Goal: Information Seeking & Learning: Understand process/instructions

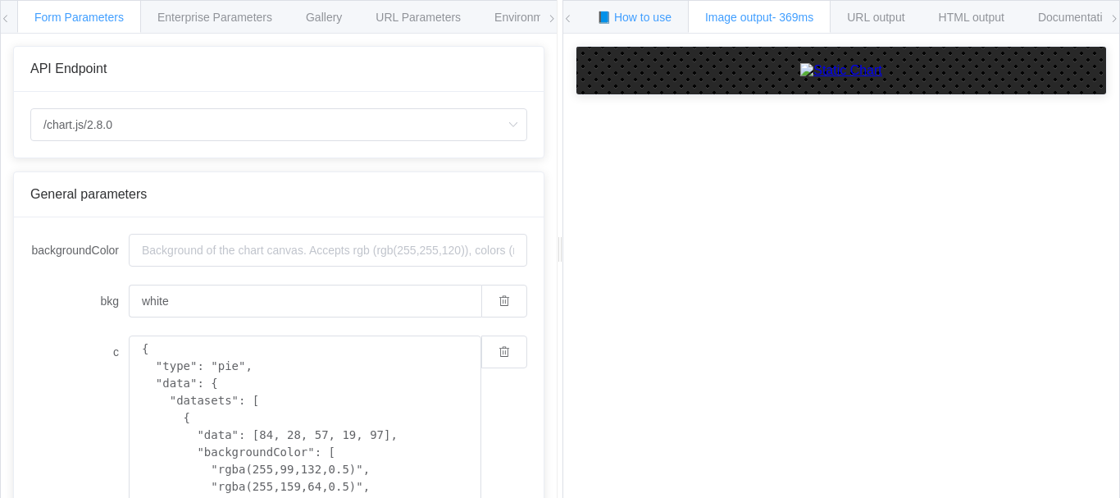
click at [659, 5] on div "📘 How to use" at bounding box center [633, 16] width 109 height 33
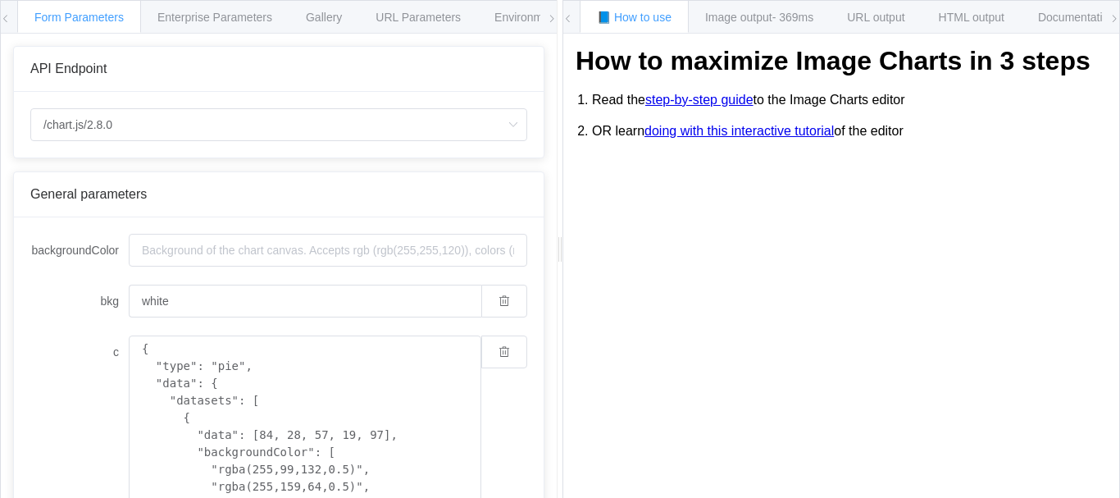
click at [1115, 11] on span at bounding box center [1114, 19] width 10 height 36
click at [343, 11] on div "Gallery" at bounding box center [324, 16] width 70 height 33
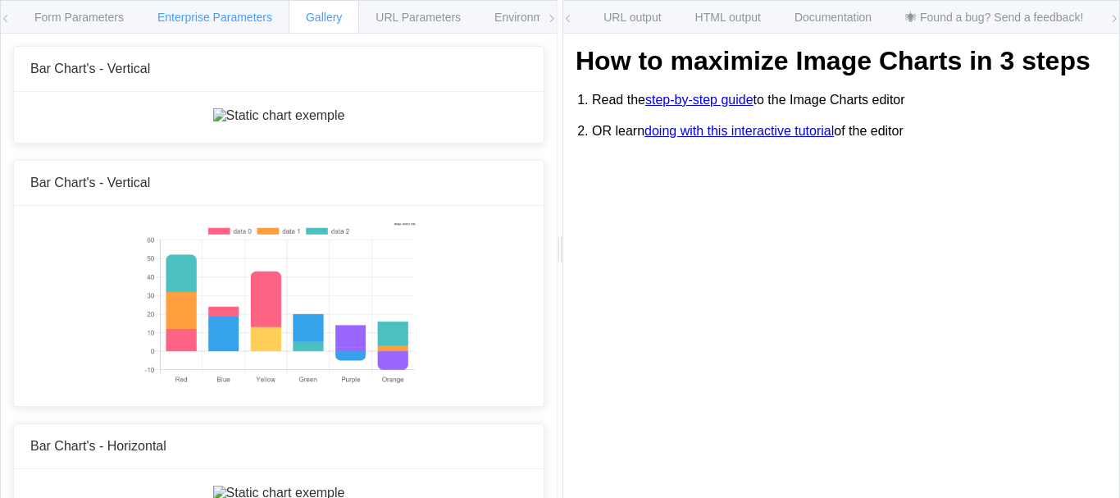
click at [235, 11] on span "Enterprise Parameters" at bounding box center [214, 17] width 115 height 13
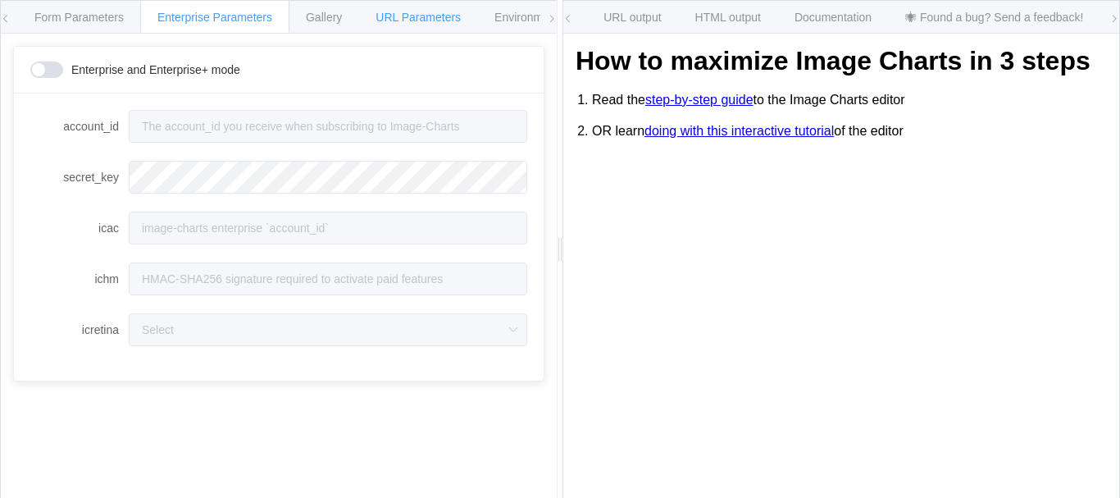
click at [439, 16] on span "URL Parameters" at bounding box center [417, 17] width 85 height 13
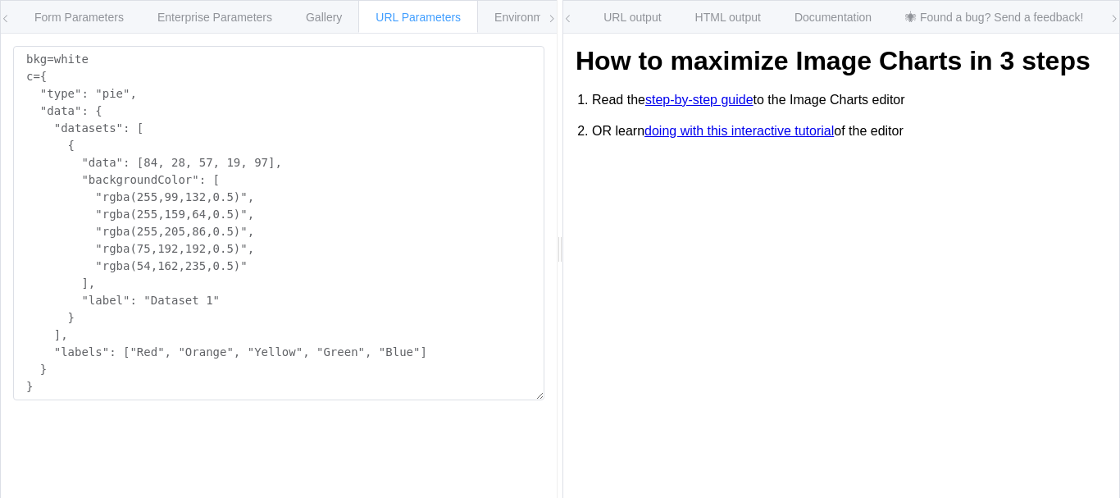
click at [551, 20] on icon at bounding box center [552, 19] width 10 height 10
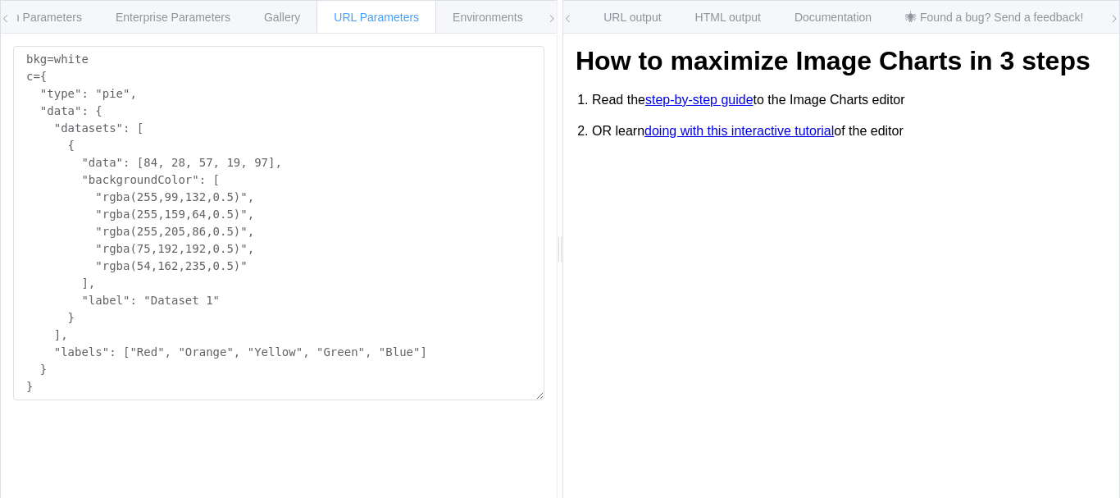
click at [551, 20] on icon at bounding box center [552, 19] width 10 height 10
click at [466, 26] on div "Environments" at bounding box center [487, 16] width 105 height 33
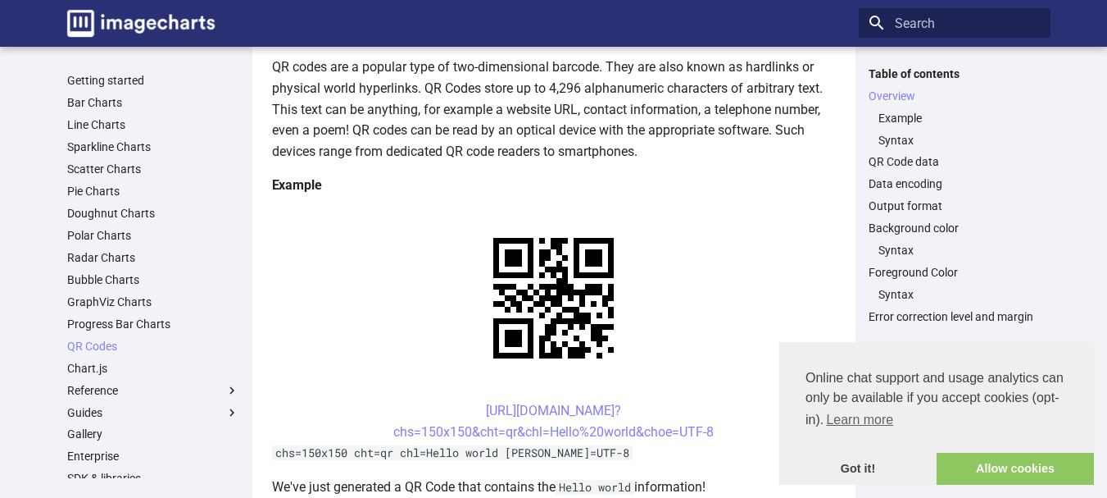
scroll to position [215, 0]
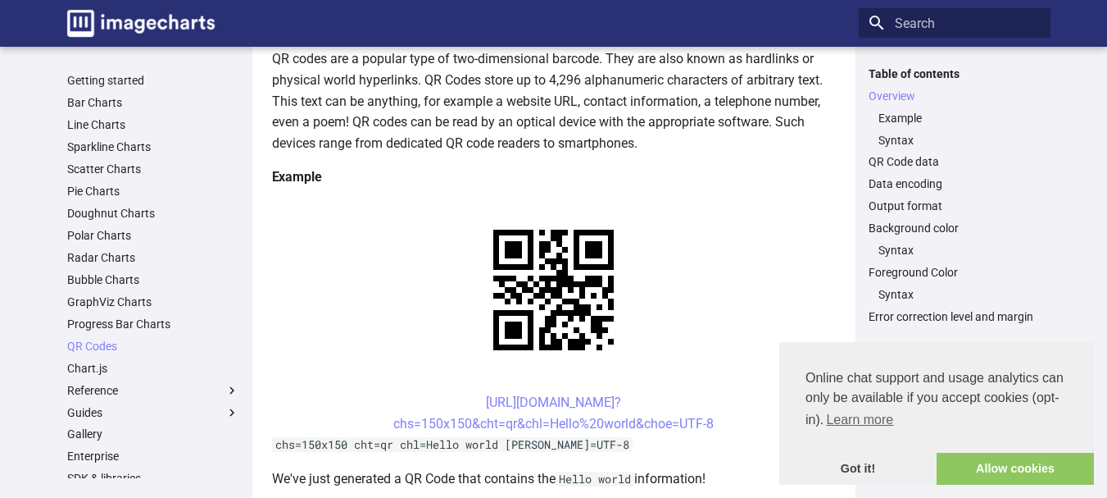
scroll to position [225, 0]
